Goal: Task Accomplishment & Management: Manage account settings

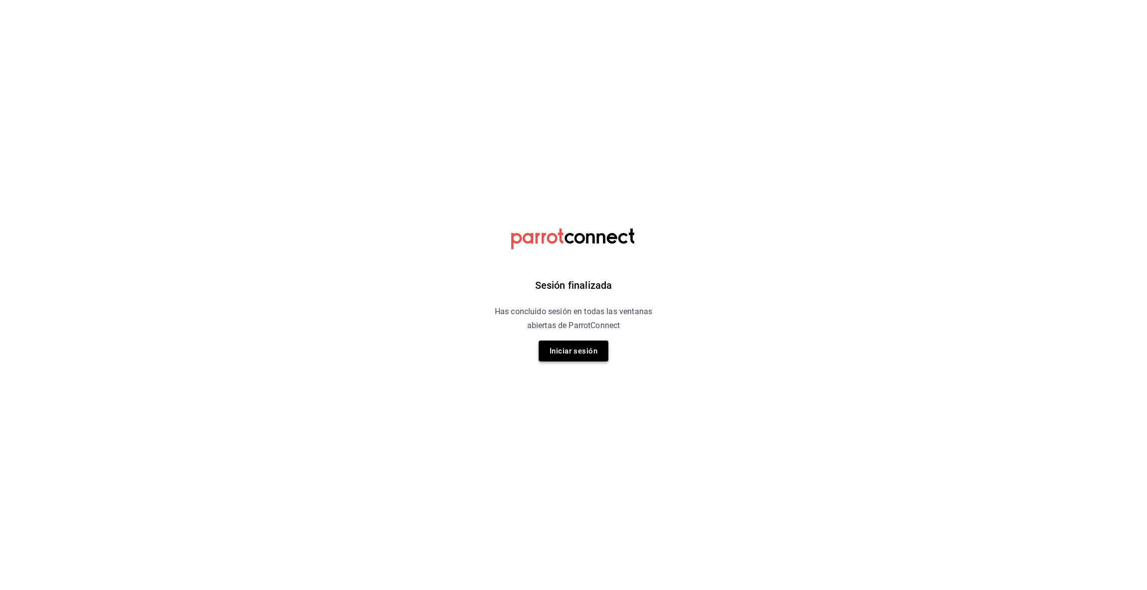
click at [583, 350] on button "Iniciar sesión" at bounding box center [574, 350] width 70 height 21
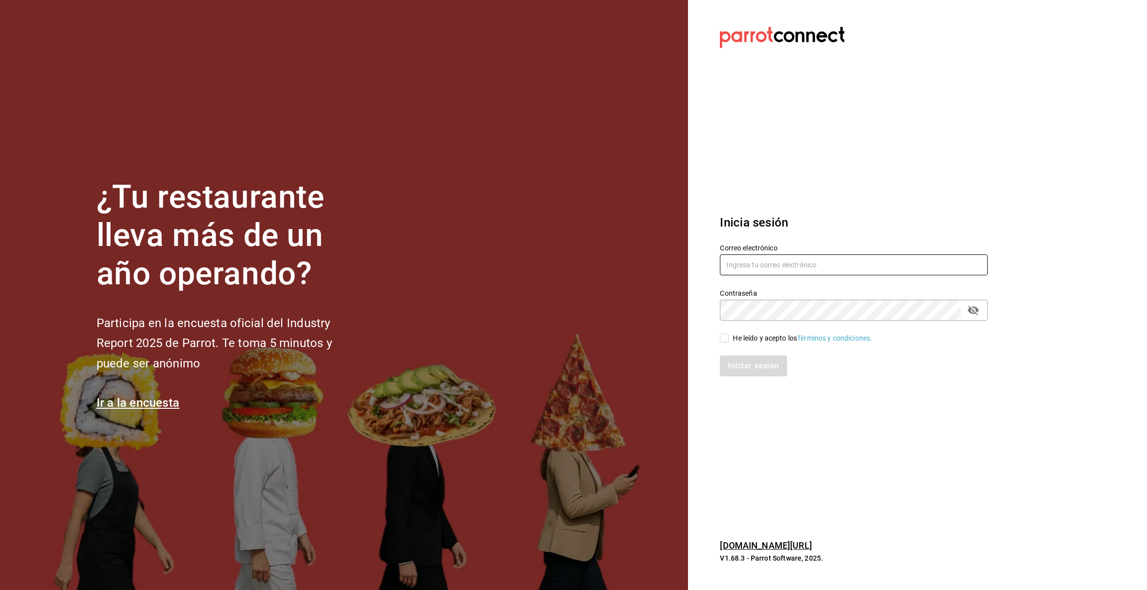
click at [755, 266] on input "text" at bounding box center [854, 264] width 268 height 21
type input "multiuser@pickup.com"
click at [724, 338] on input "He leído y acepto los Términos y condiciones." at bounding box center [724, 338] width 9 height 9
checkbox input "true"
click at [740, 367] on button "Iniciar sesión" at bounding box center [754, 365] width 68 height 21
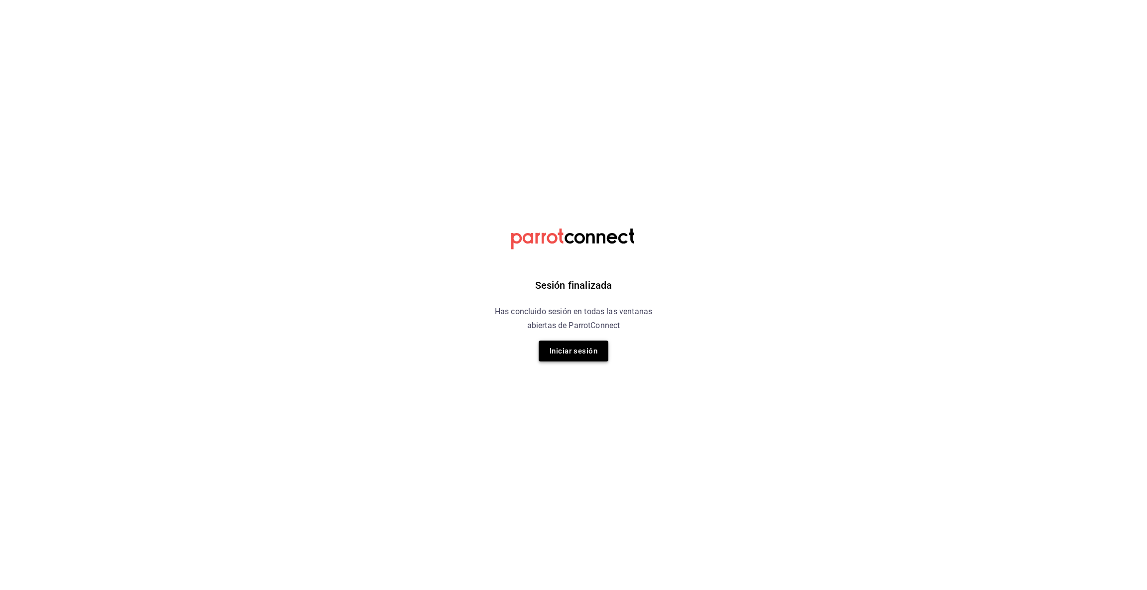
click at [569, 353] on button "Iniciar sesión" at bounding box center [574, 350] width 70 height 21
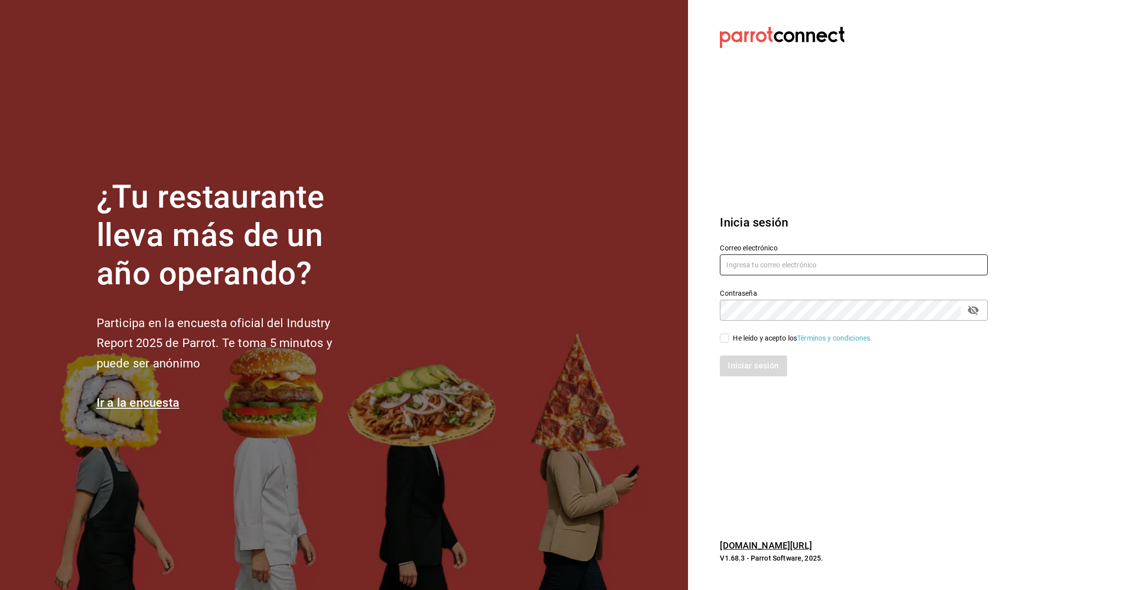
click at [751, 259] on input "text" at bounding box center [854, 264] width 268 height 21
type input "[EMAIL_ADDRESS][DOMAIN_NAME]"
click at [725, 339] on input "He leído y acepto los Términos y condiciones." at bounding box center [724, 338] width 9 height 9
checkbox input "true"
click at [739, 361] on button "Iniciar sesión" at bounding box center [754, 365] width 68 height 21
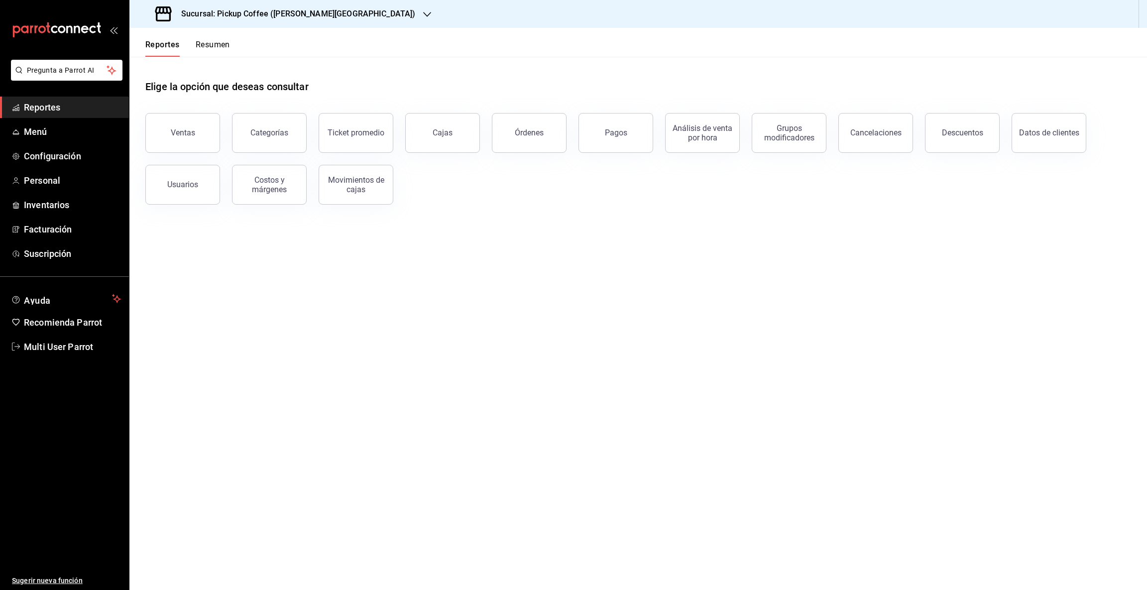
click at [423, 14] on icon "button" at bounding box center [427, 14] width 8 height 5
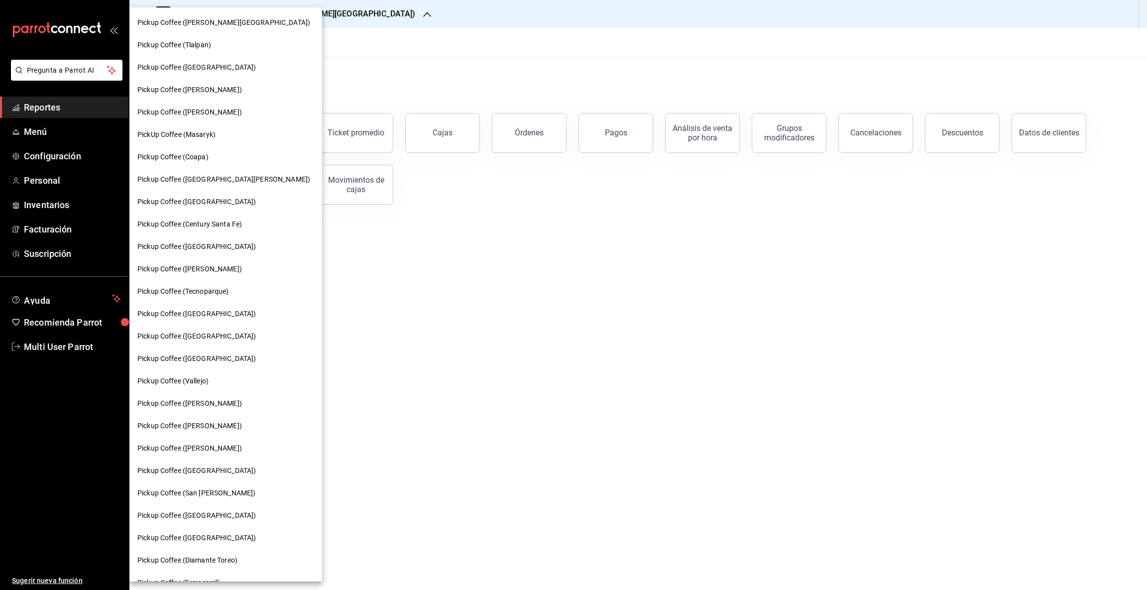
click at [229, 359] on span "Pickup Coffee (Parque México)" at bounding box center [196, 358] width 118 height 10
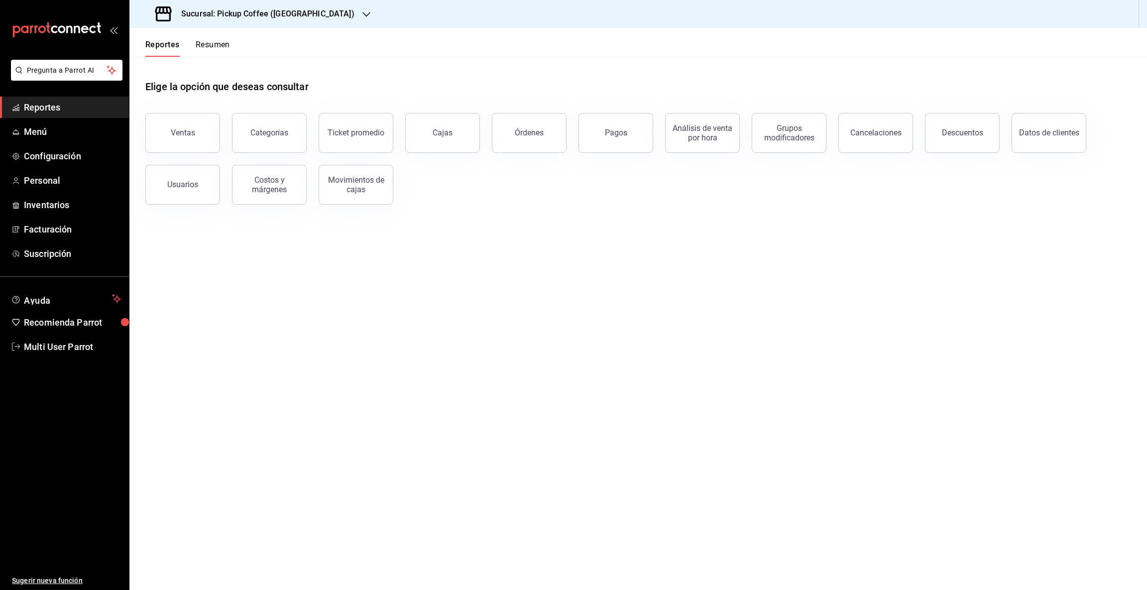
click at [221, 45] on button "Resumen" at bounding box center [213, 48] width 34 height 17
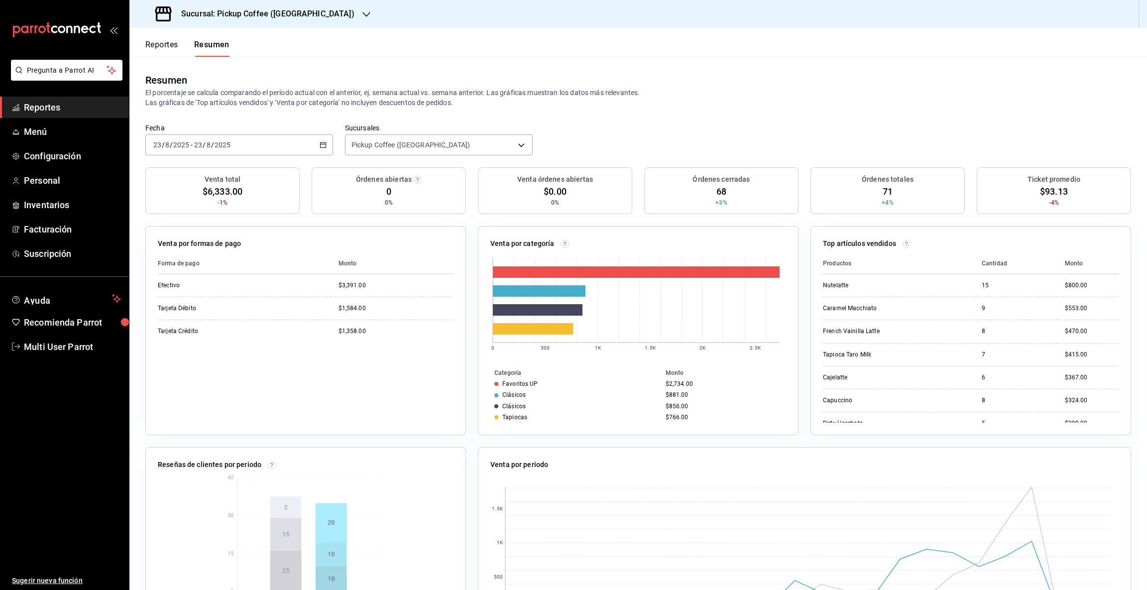
click at [362, 11] on icon "button" at bounding box center [366, 14] width 8 height 8
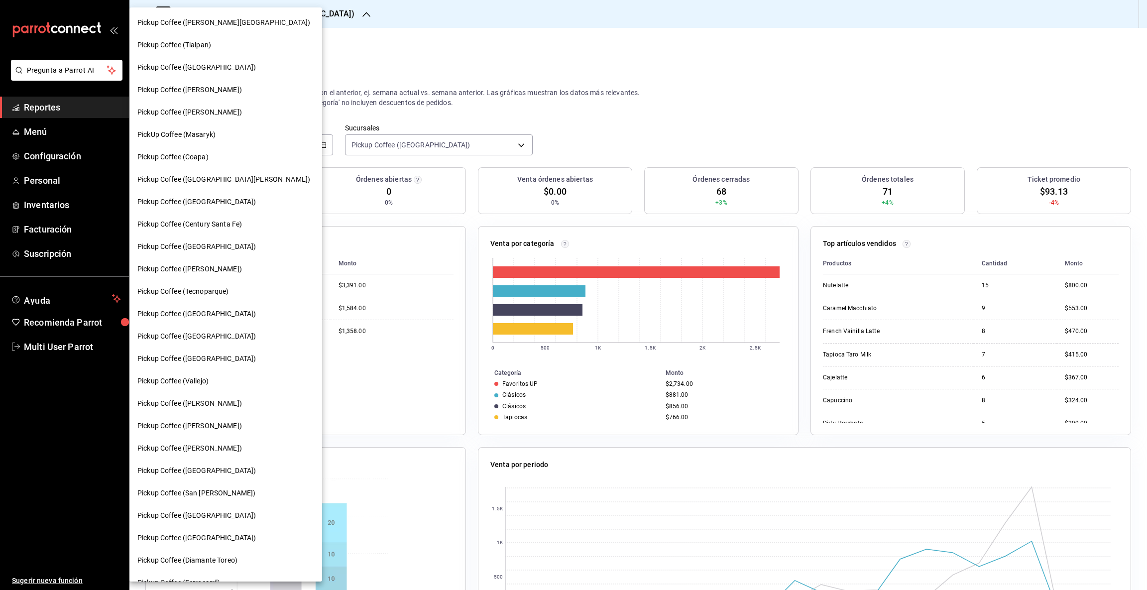
click at [221, 264] on div "Pickup Coffee (Homero)" at bounding box center [225, 269] width 177 height 10
